Goal: Information Seeking & Learning: Learn about a topic

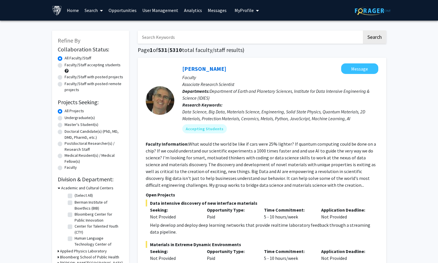
click at [167, 40] on input "Search Keywords" at bounding box center [250, 37] width 224 height 13
click at [363, 31] on button "Search" at bounding box center [374, 37] width 23 height 13
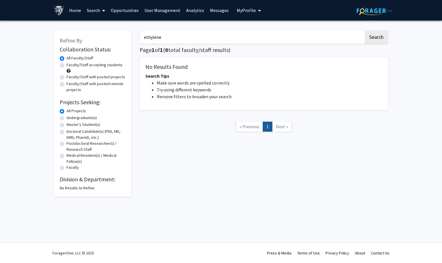
drag, startPoint x: 170, startPoint y: 35, endPoint x: 116, endPoint y: 35, distance: 53.4
click at [116, 35] on div "Refine By Collaboration Status: Collaboration Status All Faculty/Staff Collabor…" at bounding box center [221, 111] width 343 height 172
click at [365, 31] on button "Search" at bounding box center [376, 37] width 23 height 13
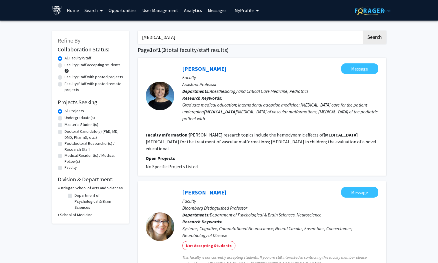
drag, startPoint x: 165, startPoint y: 37, endPoint x: 113, endPoint y: 35, distance: 51.8
click at [113, 35] on div "Refine By Collaboration Status: Collaboration Status All Faculty/Staff Collabor…" at bounding box center [219, 234] width 343 height 418
type input "catalytic"
click at [363, 31] on button "Search" at bounding box center [374, 37] width 23 height 13
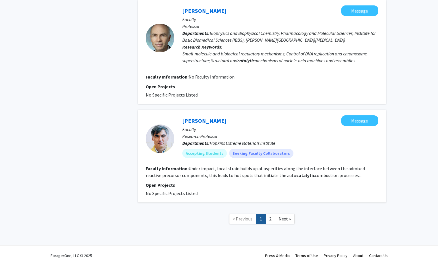
scroll to position [870, 0]
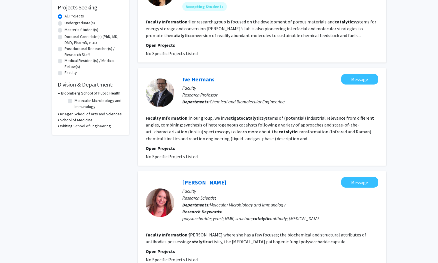
scroll to position [0, 0]
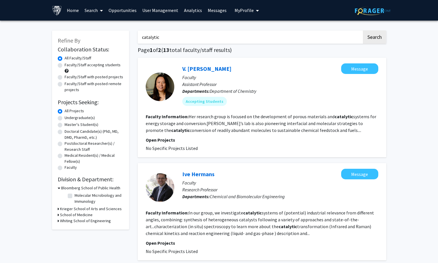
drag, startPoint x: 163, startPoint y: 39, endPoint x: 115, endPoint y: 35, distance: 47.6
click at [363, 31] on button "Search" at bounding box center [374, 37] width 23 height 13
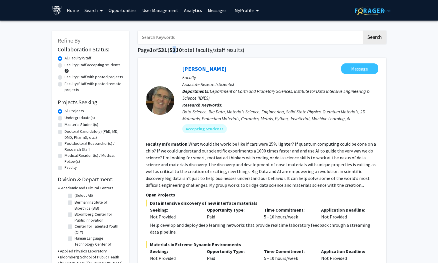
click at [177, 49] on span "5310" at bounding box center [175, 49] width 13 height 7
click at [179, 38] on input "Search Keywords" at bounding box center [250, 37] width 224 height 13
click at [363, 31] on button "Search" at bounding box center [374, 37] width 23 height 13
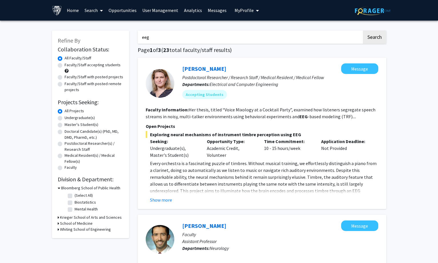
drag, startPoint x: 166, startPoint y: 36, endPoint x: 105, endPoint y: 37, distance: 61.2
type input "visual"
click at [363, 31] on button "Search" at bounding box center [374, 37] width 23 height 13
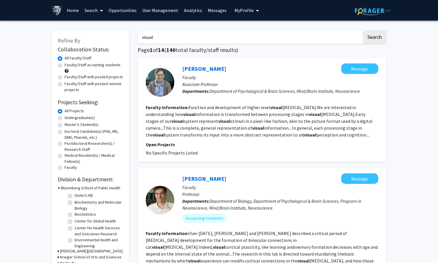
click at [87, 64] on label "Faculty/Staff accepting students" at bounding box center [93, 65] width 56 height 6
click at [68, 64] on input "Faculty/Staff accepting students" at bounding box center [67, 64] width 4 height 4
radio input "true"
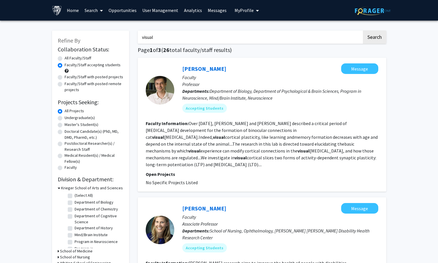
drag, startPoint x: 176, startPoint y: 38, endPoint x: 90, endPoint y: 35, distance: 86.3
type input "ferret"
click at [363, 31] on button "Search" at bounding box center [374, 37] width 23 height 13
radio input "true"
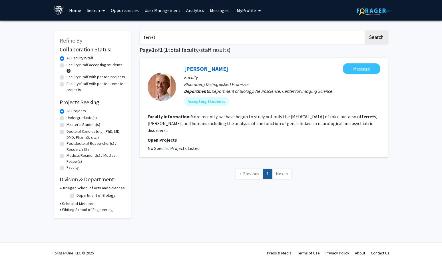
drag, startPoint x: 182, startPoint y: 66, endPoint x: 221, endPoint y: 68, distance: 38.9
click at [221, 68] on div "[PERSON_NAME] Message Faculty Bloomberg Distinguished Professor Departments: De…" at bounding box center [278, 86] width 204 height 47
copy link "[PERSON_NAME]"
click at [96, 11] on link "Search" at bounding box center [96, 10] width 24 height 20
click at [96, 24] on span "Faculty/Staff" at bounding box center [105, 26] width 42 height 11
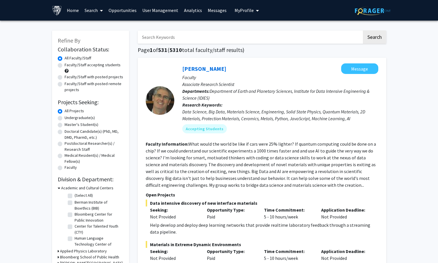
click at [179, 41] on input "Search Keywords" at bounding box center [250, 37] width 224 height 13
paste input "[MEDICAL_DATA]"
type input "[MEDICAL_DATA]"
click at [375, 39] on button "Search" at bounding box center [374, 37] width 23 height 13
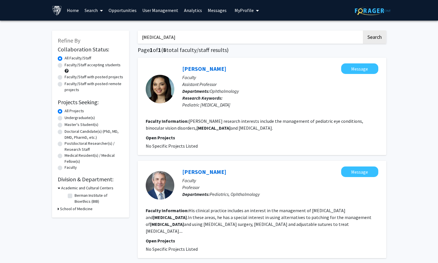
click at [98, 11] on span at bounding box center [100, 11] width 5 height 20
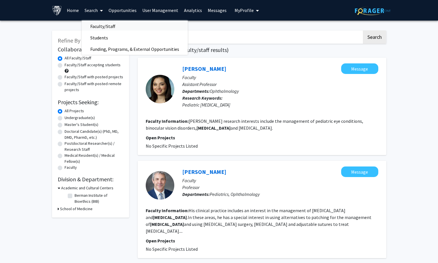
click at [92, 27] on span "Faculty/Staff" at bounding box center [103, 26] width 42 height 11
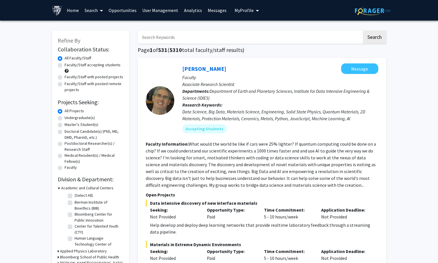
click at [173, 35] on input "Search Keywords" at bounding box center [250, 37] width 224 height 13
paste input "[MEDICAL_DATA]"
type input "[MEDICAL_DATA]"
click at [377, 37] on button "Search" at bounding box center [374, 37] width 23 height 13
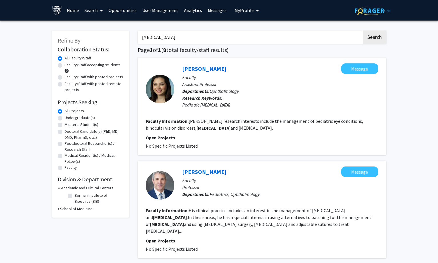
click at [210, 71] on link "[PERSON_NAME]" at bounding box center [204, 68] width 44 height 7
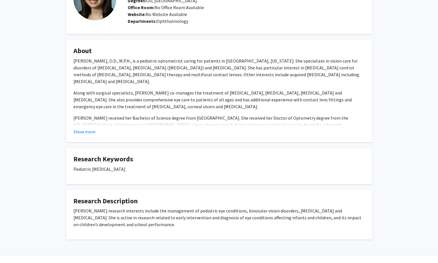
scroll to position [57, 0]
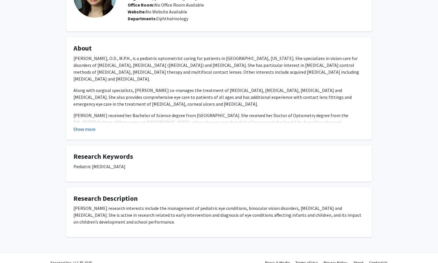
click at [92, 129] on button "Show more" at bounding box center [84, 129] width 22 height 7
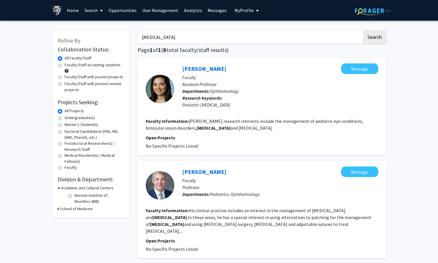
drag, startPoint x: 170, startPoint y: 37, endPoint x: 96, endPoint y: 37, distance: 74.3
click at [363, 31] on button "Search" at bounding box center [374, 37] width 23 height 13
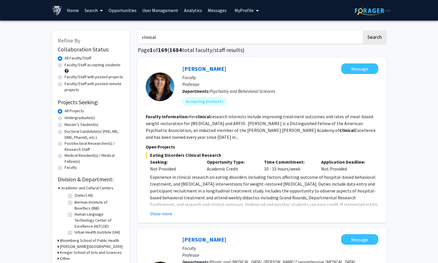
drag, startPoint x: 161, startPoint y: 33, endPoint x: 117, endPoint y: 36, distance: 43.8
type input "alzheimer"
click at [363, 31] on button "Search" at bounding box center [374, 37] width 23 height 13
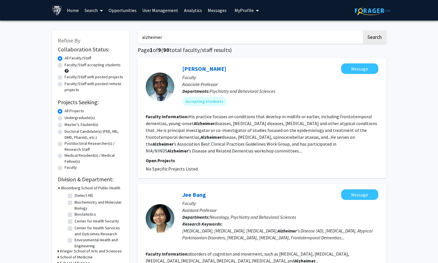
click at [81, 65] on label "Faculty/Staff accepting students" at bounding box center [93, 65] width 56 height 6
click at [68, 65] on input "Faculty/Staff accepting students" at bounding box center [67, 64] width 4 height 4
radio input "true"
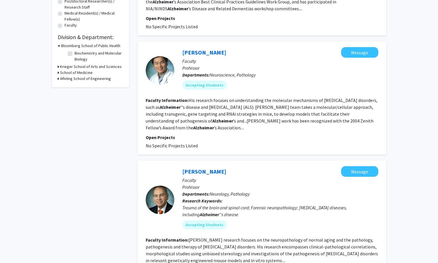
scroll to position [143, 0]
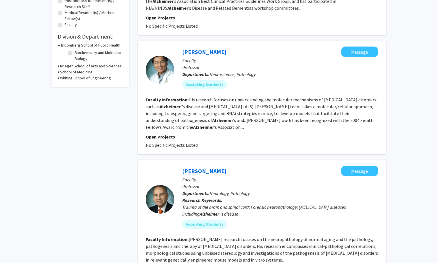
click at [249, 134] on p "Open Projects" at bounding box center [262, 136] width 233 height 7
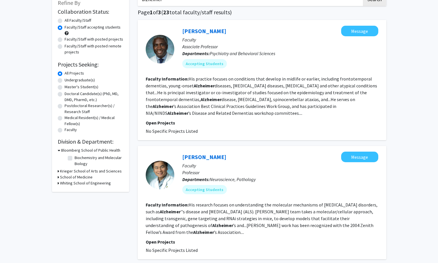
scroll to position [0, 0]
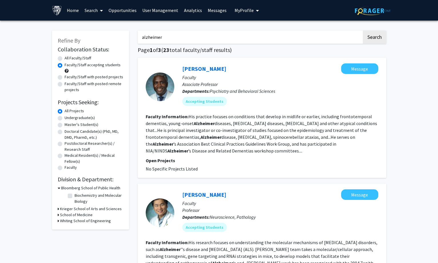
drag, startPoint x: 167, startPoint y: 36, endPoint x: 85, endPoint y: 35, distance: 81.7
paste input "[MEDICAL_DATA]"
type input "[MEDICAL_DATA]"
click at [372, 42] on button "Search" at bounding box center [374, 37] width 23 height 13
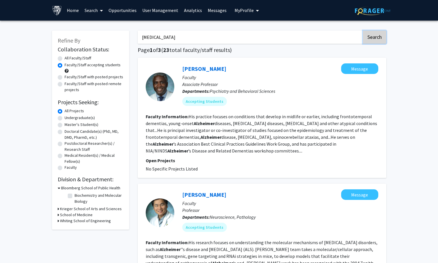
radio input "true"
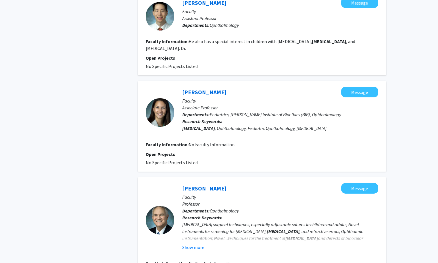
scroll to position [539, 0]
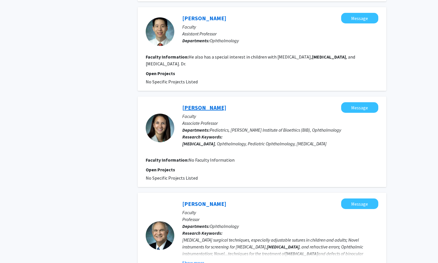
click at [209, 104] on link "[PERSON_NAME]" at bounding box center [204, 107] width 44 height 7
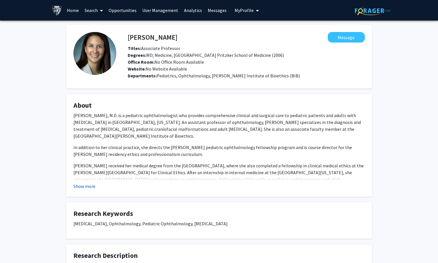
click at [89, 183] on button "Show more" at bounding box center [84, 186] width 22 height 7
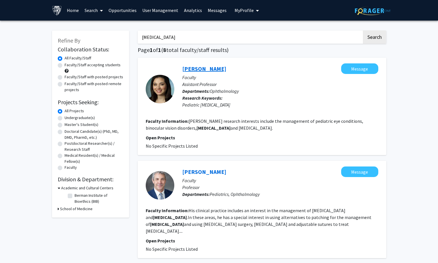
click at [208, 69] on link "[PERSON_NAME]" at bounding box center [204, 68] width 44 height 7
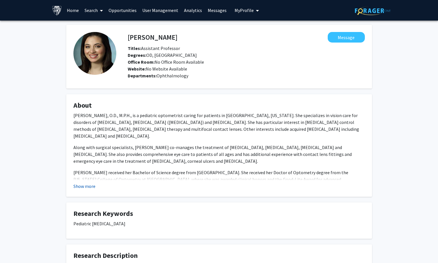
click at [90, 186] on button "Show more" at bounding box center [84, 186] width 22 height 7
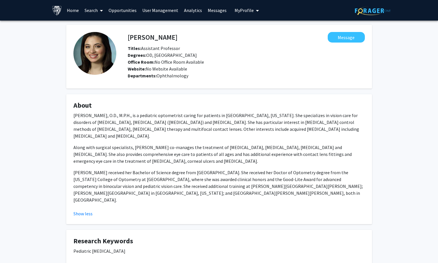
drag, startPoint x: 402, startPoint y: 64, endPoint x: 263, endPoint y: 23, distance: 144.7
click at [402, 64] on div "[PERSON_NAME] Message Titles: Assistant Professor Degrees: OD, [GEOGRAPHIC_DATA…" at bounding box center [219, 181] width 438 height 320
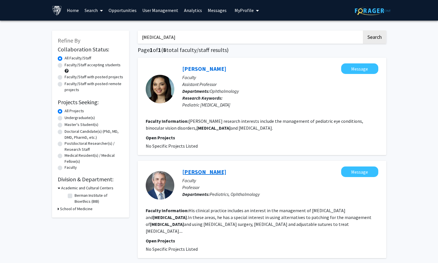
click at [207, 173] on link "[PERSON_NAME]" at bounding box center [204, 171] width 44 height 7
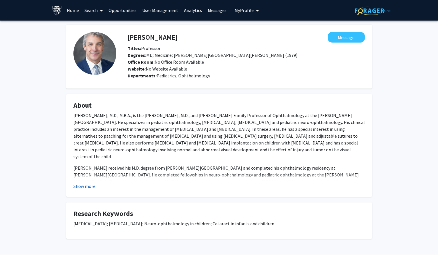
click at [92, 187] on button "Show more" at bounding box center [84, 186] width 22 height 7
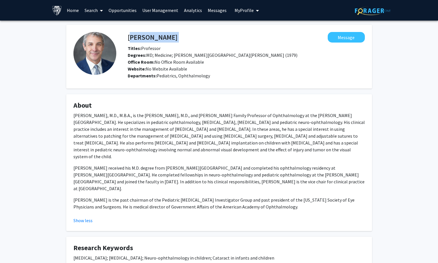
drag, startPoint x: 125, startPoint y: 32, endPoint x: 128, endPoint y: 37, distance: 5.9
click at [128, 37] on div "[PERSON_NAME] Message" at bounding box center [246, 37] width 246 height 11
copy h4 "[PERSON_NAME]"
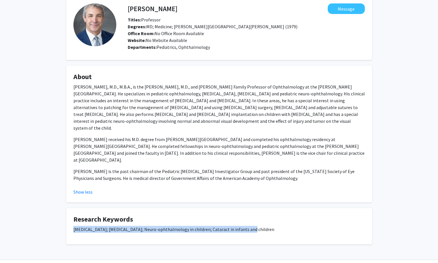
drag, startPoint x: 71, startPoint y: 215, endPoint x: 244, endPoint y: 216, distance: 172.9
click at [244, 216] on fg-card "Research Keywords [MEDICAL_DATA]; [MEDICAL_DATA]; Neuro-ophthalmology in childr…" at bounding box center [219, 226] width 306 height 36
copy p "[MEDICAL_DATA]; [MEDICAL_DATA]; Neuro-ophthalmology in children; Cataract in in…"
click at [394, 65] on div "[PERSON_NAME] Message Titles: Professor [PERSON_NAME]: MD; Medicine; [PERSON_NA…" at bounding box center [219, 127] width 438 height 271
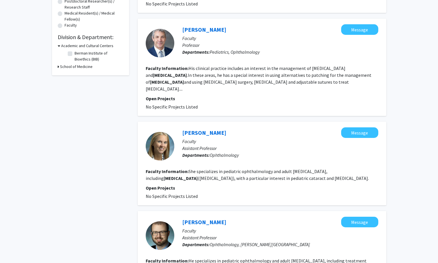
scroll to position [143, 0]
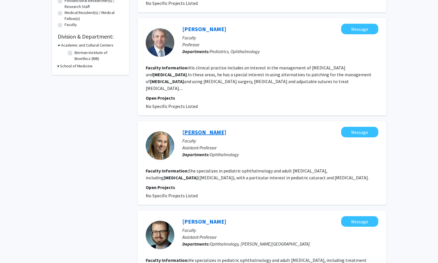
click at [200, 129] on link "[PERSON_NAME]" at bounding box center [204, 132] width 44 height 7
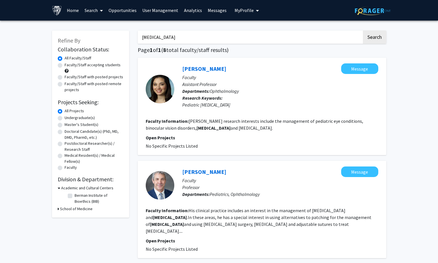
drag, startPoint x: 166, startPoint y: 38, endPoint x: 132, endPoint y: 38, distance: 34.0
type input "[PERSON_NAME]"
click at [363, 31] on button "Search" at bounding box center [374, 37] width 23 height 13
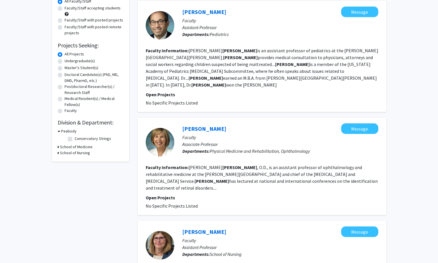
scroll to position [57, 0]
click at [214, 125] on link "[PERSON_NAME]" at bounding box center [204, 128] width 44 height 7
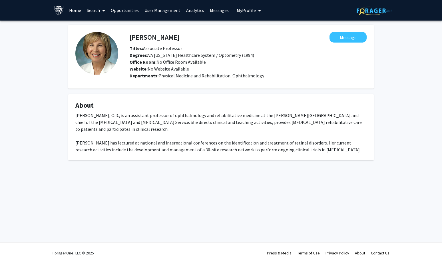
click at [93, 9] on link "Search" at bounding box center [96, 10] width 24 height 20
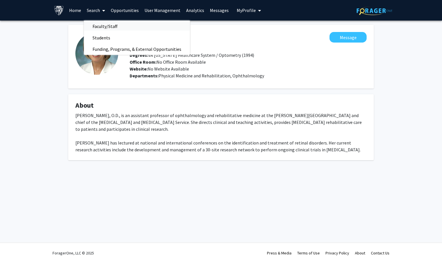
click at [97, 25] on span "Faculty/Staff" at bounding box center [105, 26] width 42 height 11
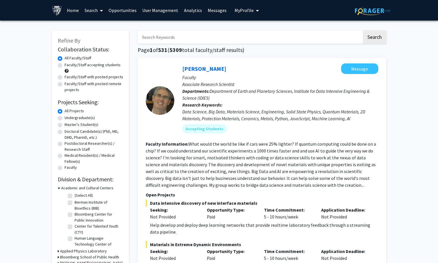
click at [156, 39] on input "Search Keywords" at bounding box center [250, 37] width 224 height 13
type input "firestone"
click at [363, 31] on button "Search" at bounding box center [374, 37] width 23 height 13
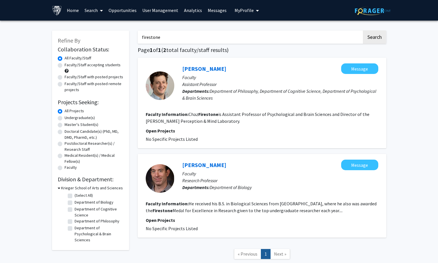
drag, startPoint x: 172, startPoint y: 41, endPoint x: 131, endPoint y: 40, distance: 40.6
click at [131, 40] on div "Refine By Collaboration Status: Collaboration Status All Faculty/Staff Collabor…" at bounding box center [219, 148] width 343 height 246
type input "psychiatry"
click at [363, 31] on button "Search" at bounding box center [374, 37] width 23 height 13
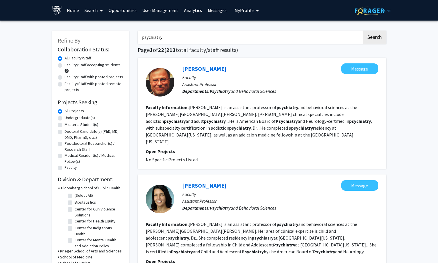
click at [84, 66] on label "Faculty/Staff accepting students" at bounding box center [93, 65] width 56 height 6
click at [68, 66] on input "Faculty/Staff accepting students" at bounding box center [67, 64] width 4 height 4
radio input "true"
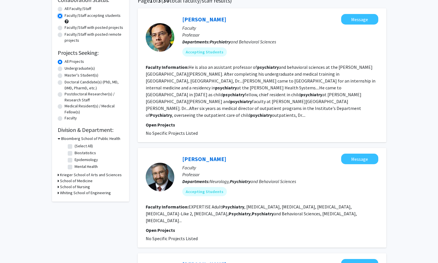
scroll to position [86, 0]
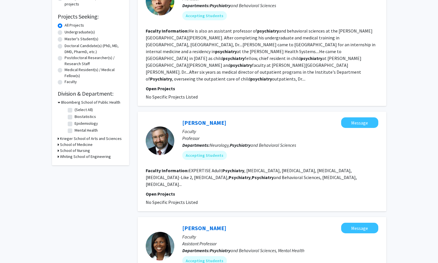
drag, startPoint x: 176, startPoint y: 103, endPoint x: 226, endPoint y: 107, distance: 50.2
click at [226, 112] on div "[PERSON_NAME] Message Faculty Professor Departments: Neurology, Psychiatry and …" at bounding box center [262, 162] width 249 height 100
copy link "[PERSON_NAME]"
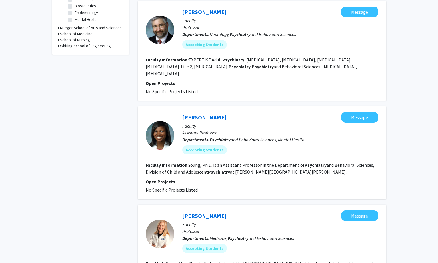
scroll to position [200, 0]
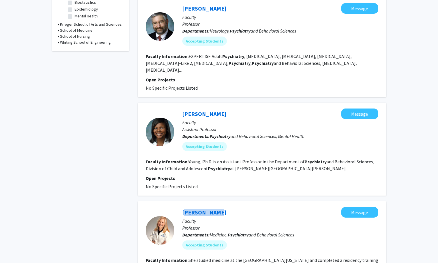
drag, startPoint x: 179, startPoint y: 194, endPoint x: 212, endPoint y: 195, distance: 33.2
click at [212, 207] on div "[PERSON_NAME] Message Faculty Professor Departments: Medicine, Psychiatry and B…" at bounding box center [276, 230] width 204 height 47
drag, startPoint x: 179, startPoint y: 95, endPoint x: 219, endPoint y: 96, distance: 40.6
click at [219, 109] on div "[PERSON_NAME] Message Faculty Assistant Professor Departments: Psychiatry and B…" at bounding box center [276, 132] width 204 height 47
copy link "[PERSON_NAME]"
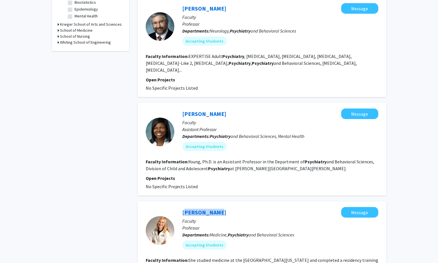
drag, startPoint x: 179, startPoint y: 191, endPoint x: 213, endPoint y: 194, distance: 34.4
click at [213, 201] on div "[PERSON_NAME] Message Faculty Professor Departments: Medicine, Psychiatry and B…" at bounding box center [262, 261] width 249 height 120
copy link "[PERSON_NAME]"
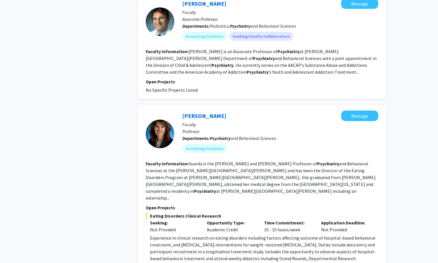
scroll to position [657, 0]
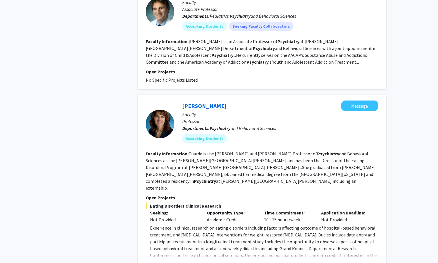
drag, startPoint x: 179, startPoint y: 86, endPoint x: 221, endPoint y: 87, distance: 41.5
click at [221, 95] on div "[PERSON_NAME] Message Faculty Professor Departments: Psychiatry and Behavioral …" at bounding box center [262, 184] width 249 height 179
copy link "[PERSON_NAME]"
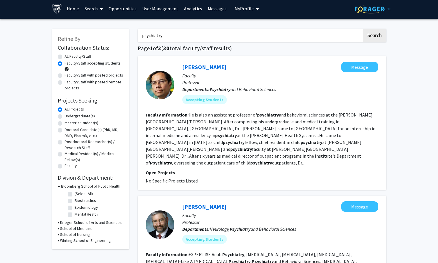
scroll to position [0, 0]
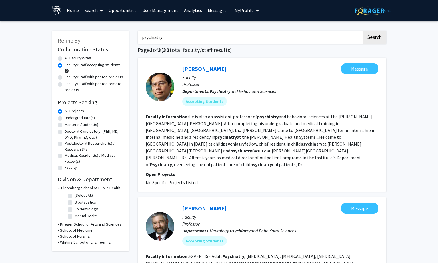
drag, startPoint x: 167, startPoint y: 36, endPoint x: 93, endPoint y: 39, distance: 74.7
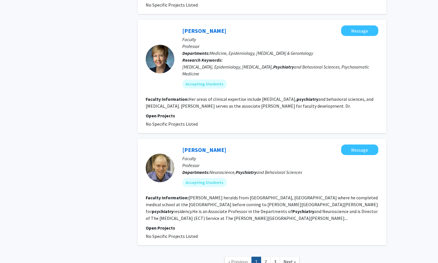
scroll to position [1034, 0]
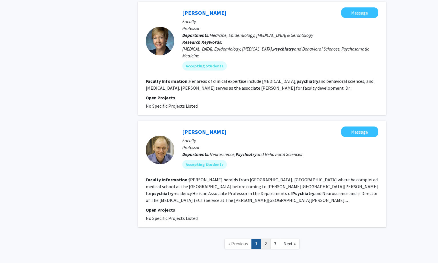
click at [265, 239] on link "2" at bounding box center [266, 244] width 10 height 10
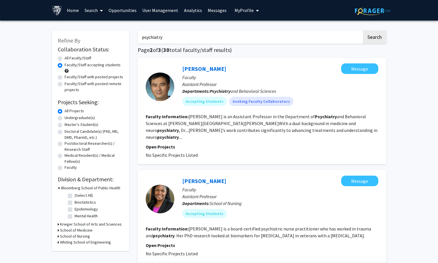
click at [178, 62] on div "[PERSON_NAME] Message Faculty Assistant Professor Departments: Psychiatry and B…" at bounding box center [262, 111] width 249 height 107
drag, startPoint x: 184, startPoint y: 67, endPoint x: 211, endPoint y: 66, distance: 27.7
click at [211, 66] on div "[PERSON_NAME] Message Faculty Assistant Professor Departments: Psychiatry and B…" at bounding box center [276, 86] width 204 height 47
copy link "[PERSON_NAME]"
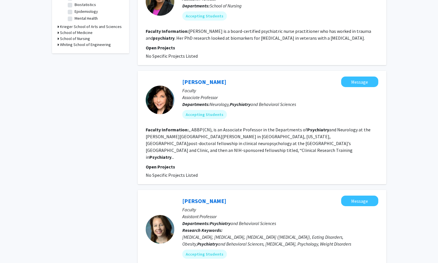
scroll to position [229, 0]
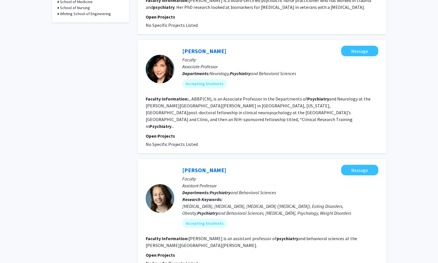
drag, startPoint x: 176, startPoint y: 38, endPoint x: 219, endPoint y: 40, distance: 42.4
click at [219, 40] on div "[PERSON_NAME] Message Faculty Associate Professor Departments: Neurology, Psych…" at bounding box center [262, 96] width 249 height 113
copy link "[PERSON_NAME]"
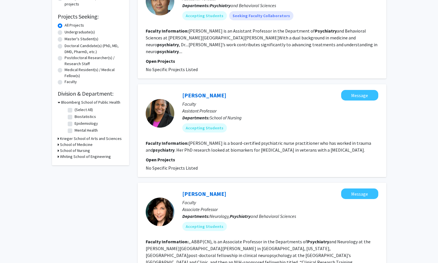
scroll to position [0, 0]
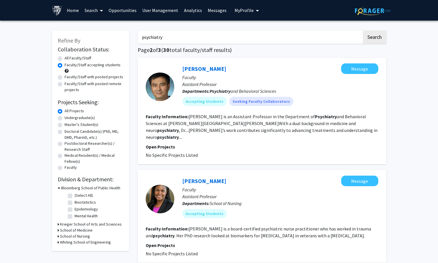
drag, startPoint x: 179, startPoint y: 36, endPoint x: 80, endPoint y: 39, distance: 99.2
paste input "[MEDICAL_DATA]"
type input "[MEDICAL_DATA]"
click at [374, 37] on button "Search" at bounding box center [374, 37] width 23 height 13
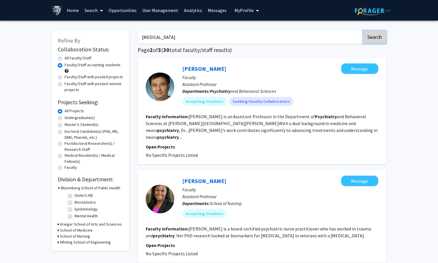
radio input "true"
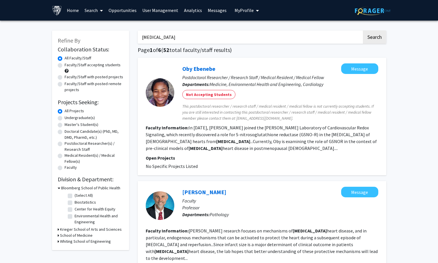
click at [65, 65] on label "Faculty/Staff accepting students" at bounding box center [93, 65] width 56 height 6
click at [65, 65] on input "Faculty/Staff accepting students" at bounding box center [67, 64] width 4 height 4
radio input "true"
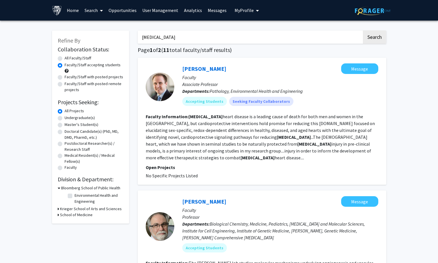
drag, startPoint x: 162, startPoint y: 41, endPoint x: 114, endPoint y: 40, distance: 48.0
paste input "heart disease"
type input "[MEDICAL_DATA]"
click at [374, 35] on button "Search" at bounding box center [374, 37] width 23 height 13
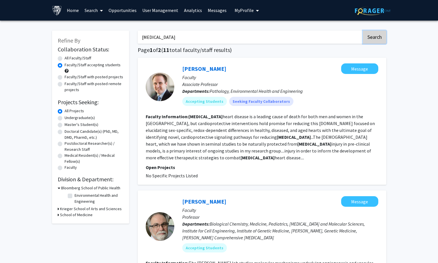
radio input "true"
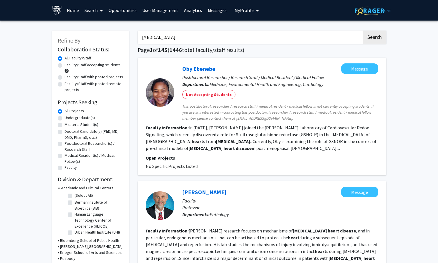
click at [100, 10] on span at bounding box center [100, 11] width 5 height 20
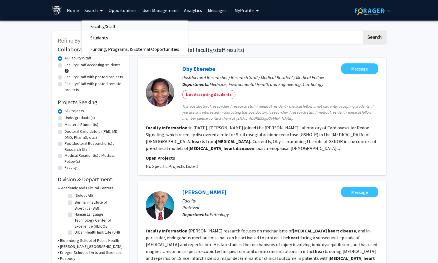
click at [92, 25] on span "Faculty/Staff" at bounding box center [103, 26] width 42 height 11
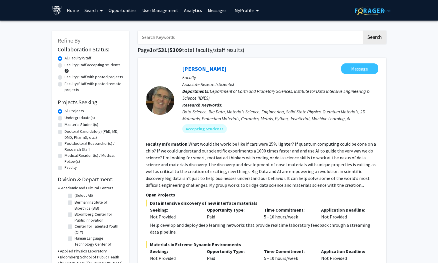
click at [173, 38] on input "Search Keywords" at bounding box center [250, 37] width 224 height 13
paste input "ADH5"
click at [372, 40] on button "Search" at bounding box center [374, 37] width 23 height 13
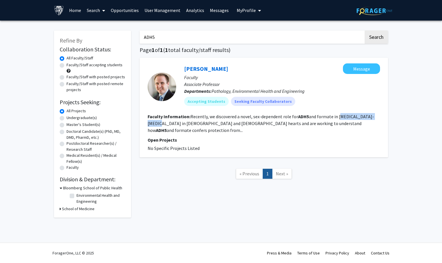
drag, startPoint x: 337, startPoint y: 114, endPoint x: 378, endPoint y: 115, distance: 40.9
click at [374, 115] on fg-read-more "Recently, we discovered a novel, sex-dependent role for ADH5 and formate in [ME…" at bounding box center [261, 123] width 227 height 19
copy fg-read-more "[MEDICAL_DATA]-reperfusion"
drag, startPoint x: 180, startPoint y: 35, endPoint x: 106, endPoint y: 35, distance: 74.0
click at [106, 35] on div "Refine By Collaboration Status: Collaboration Status All Faculty/Staff Collabor…" at bounding box center [221, 121] width 343 height 193
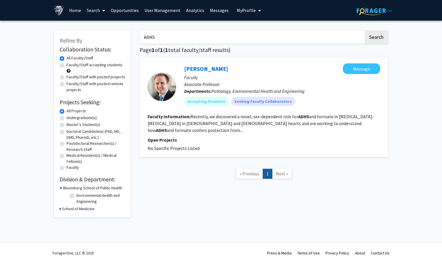
paste input "[MEDICAL_DATA]-reperfusion"
type input "[MEDICAL_DATA]-reperfusion"
click at [373, 35] on button "Search" at bounding box center [376, 37] width 23 height 13
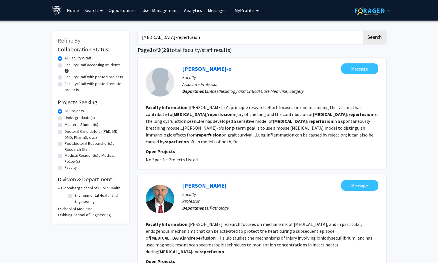
click at [303, 10] on div "Skip navigation Home Search Opportunities User Management Analytics Messages My…" at bounding box center [219, 10] width 343 height 21
